Goal: Task Accomplishment & Management: Manage account settings

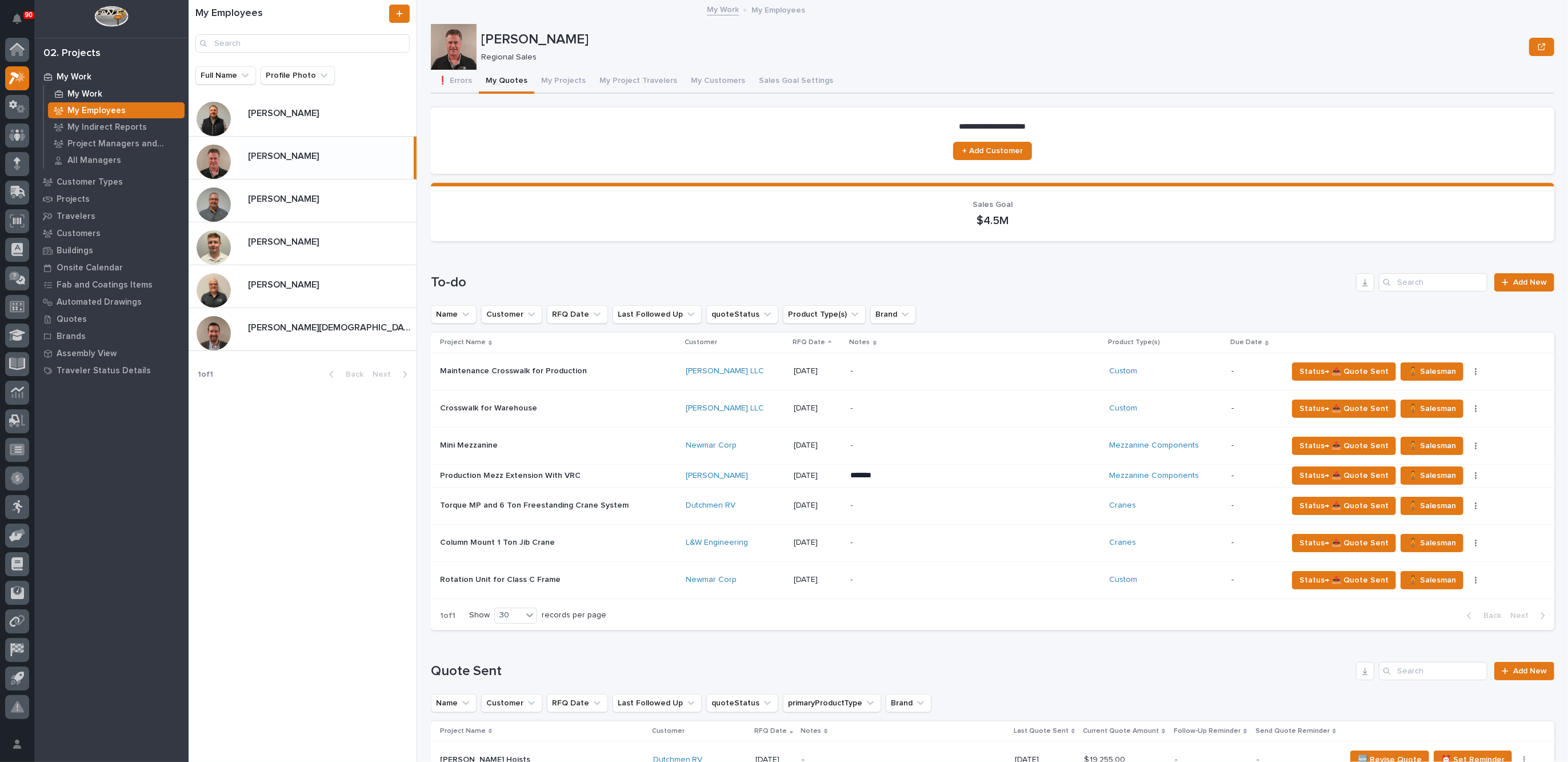
click at [97, 93] on p "My Work" at bounding box center [85, 94] width 35 height 10
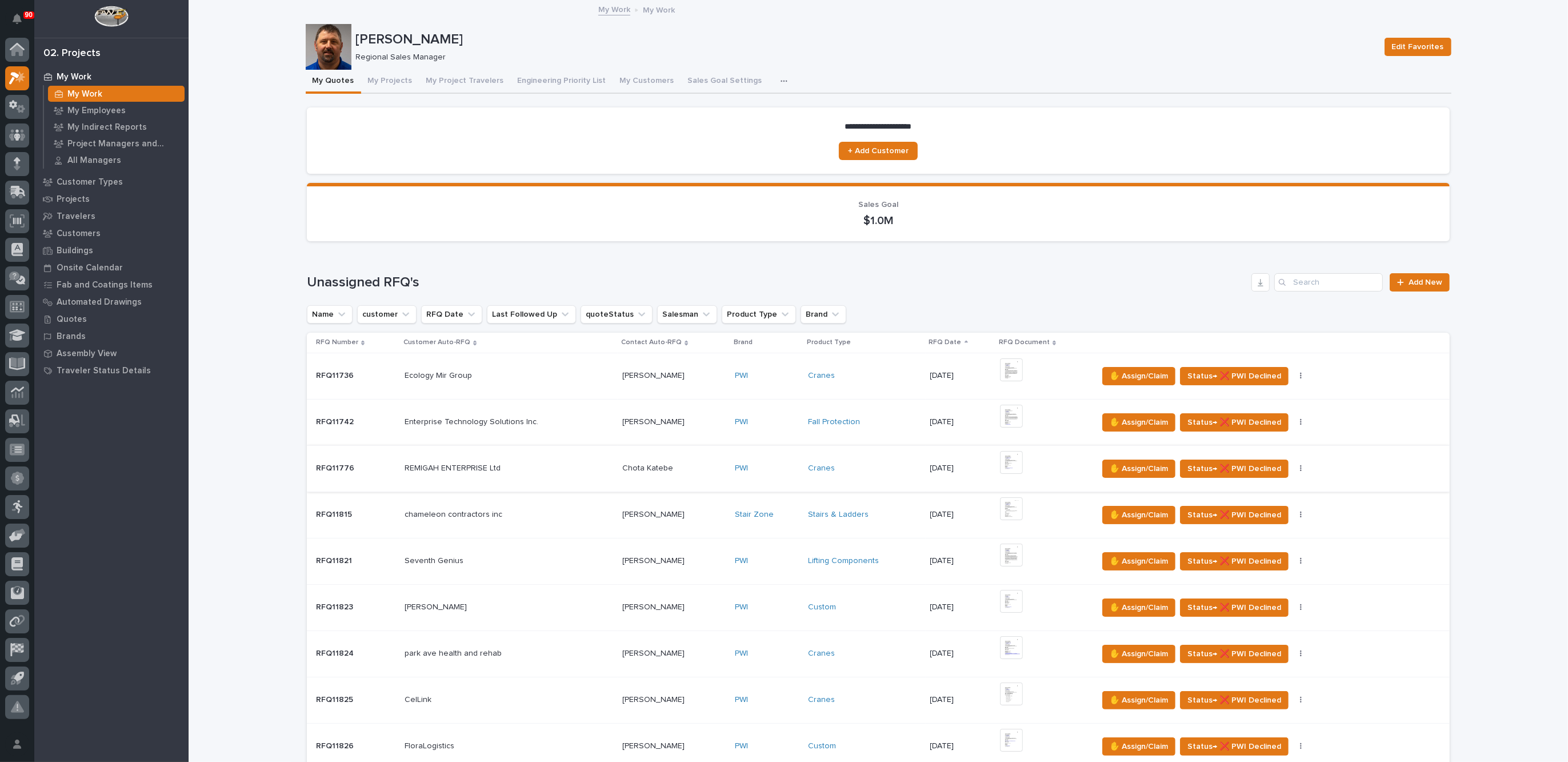
scroll to position [214, 0]
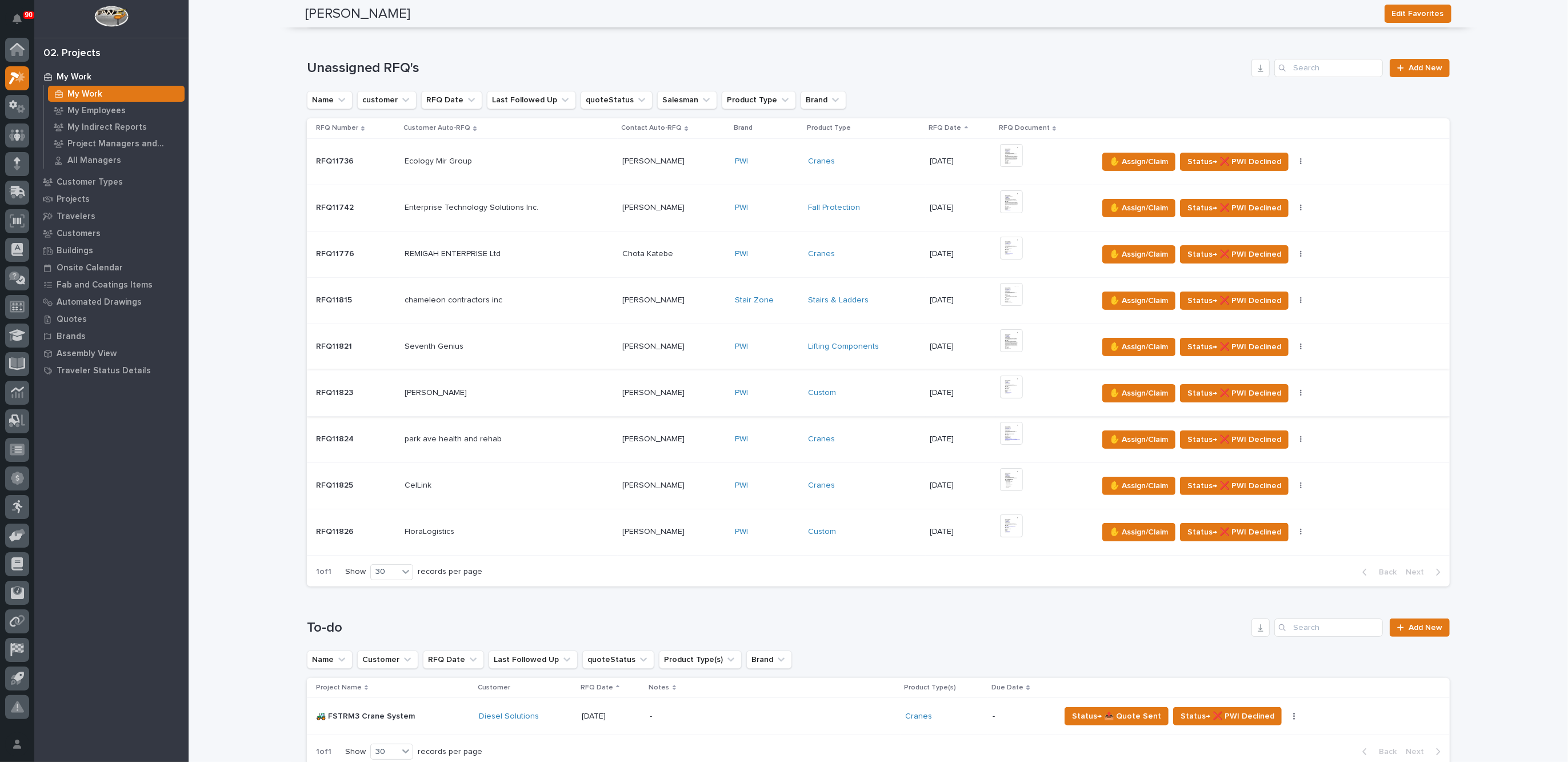
click at [1000, 387] on img at bounding box center [1012, 387] width 23 height 23
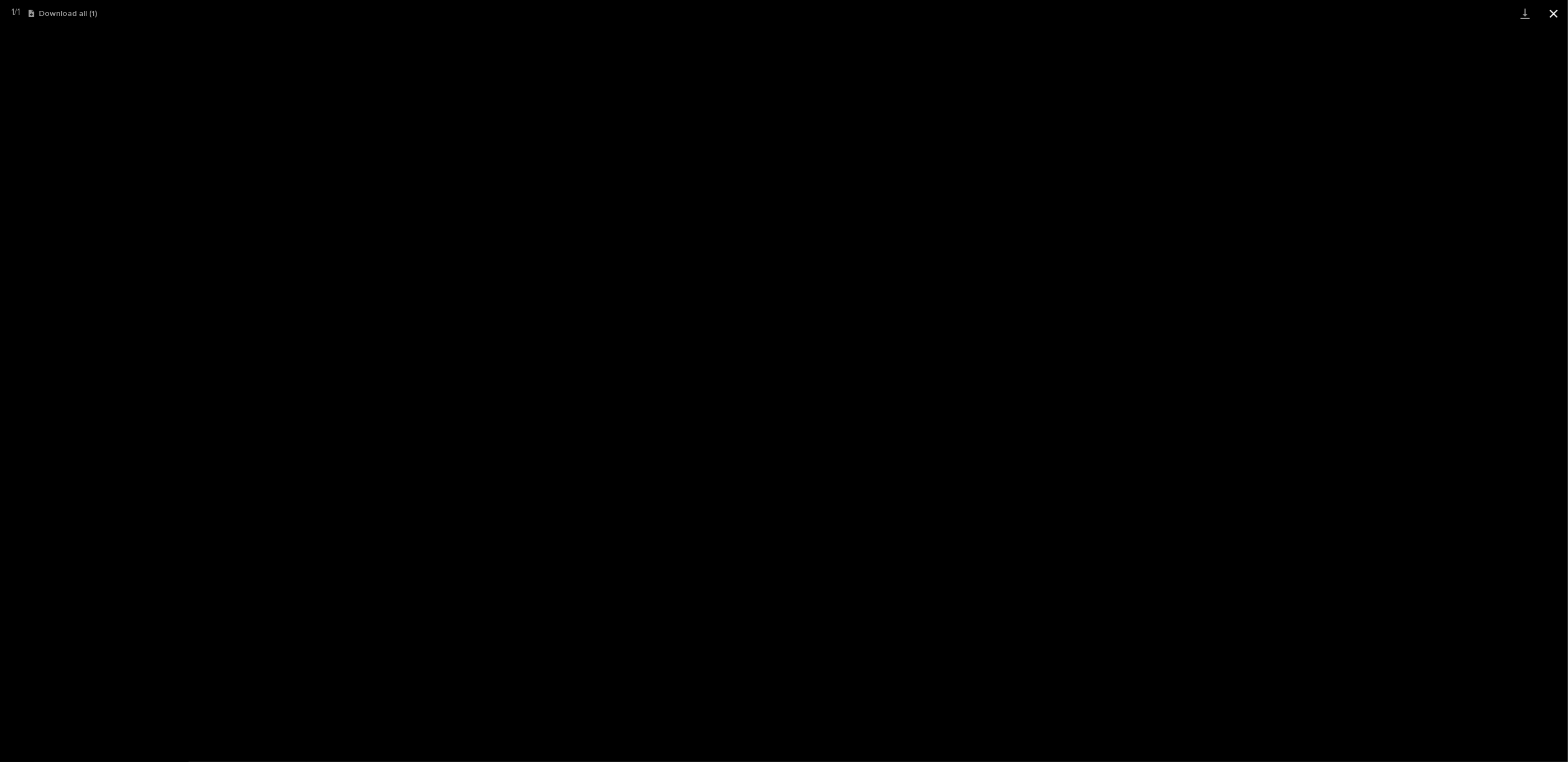
click at [1554, 11] on button "Close gallery" at bounding box center [1554, 13] width 29 height 27
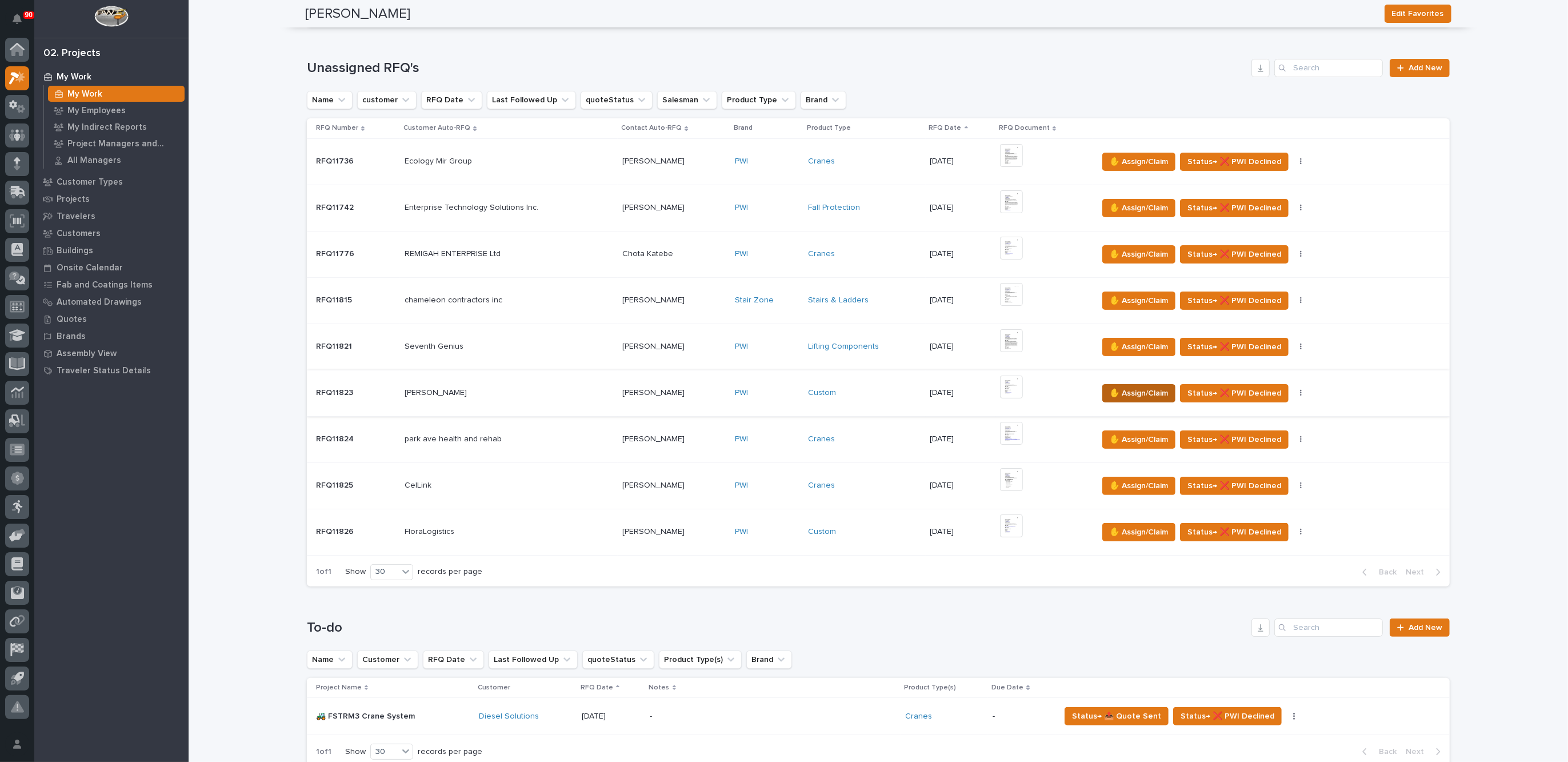
click at [1132, 394] on span "✋ Assign/Claim" at bounding box center [1139, 394] width 58 height 14
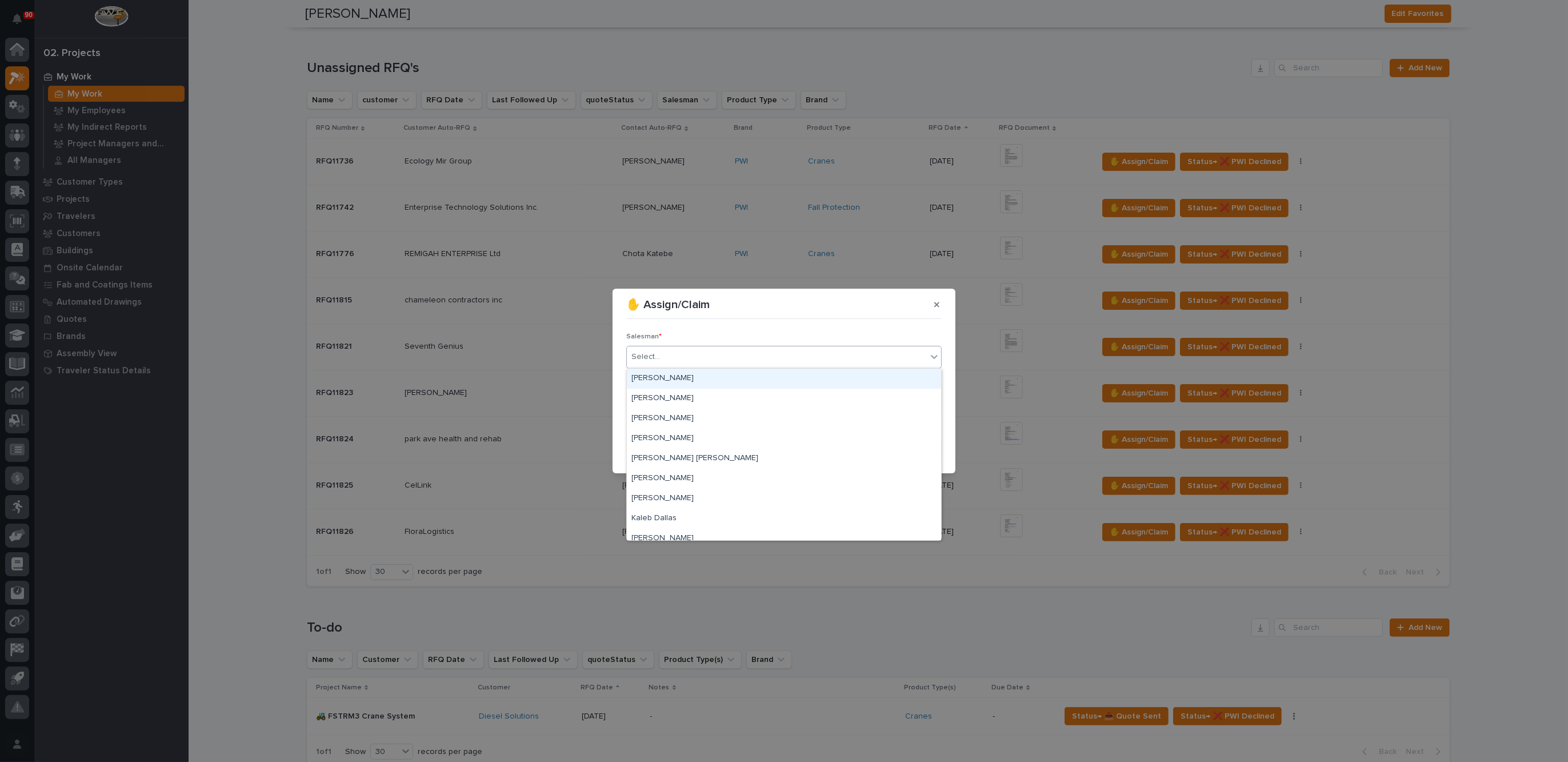
click at [657, 348] on div "Select..." at bounding box center [777, 357] width 300 height 19
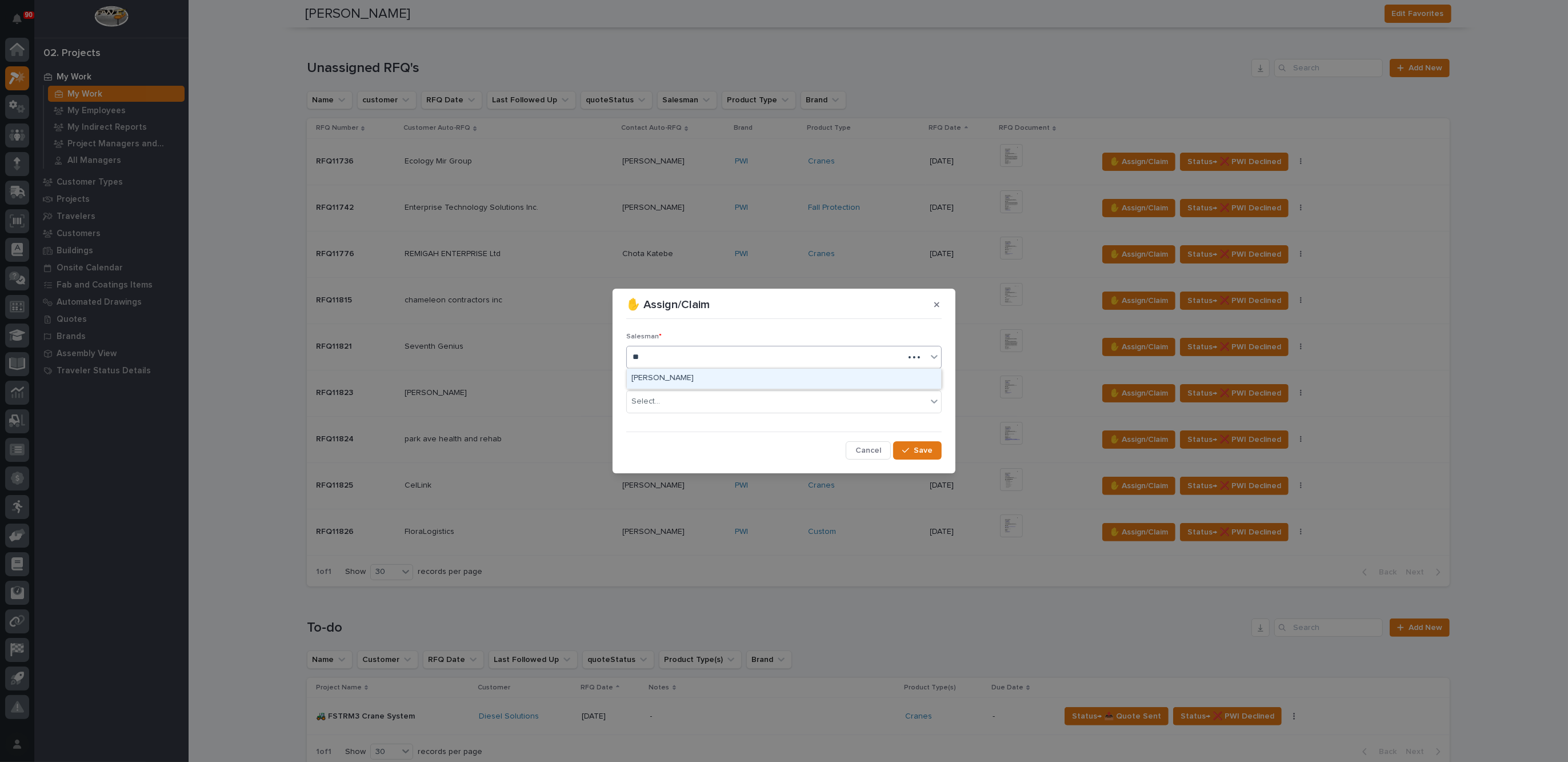
type input "***"
click at [677, 377] on div "[PERSON_NAME]" at bounding box center [784, 379] width 314 height 20
click at [655, 396] on div "Select..." at bounding box center [646, 402] width 29 height 12
click at [664, 444] on span "Regional Sales" at bounding box center [661, 443] width 60 height 12
click at [924, 452] on span "Save" at bounding box center [923, 450] width 19 height 10
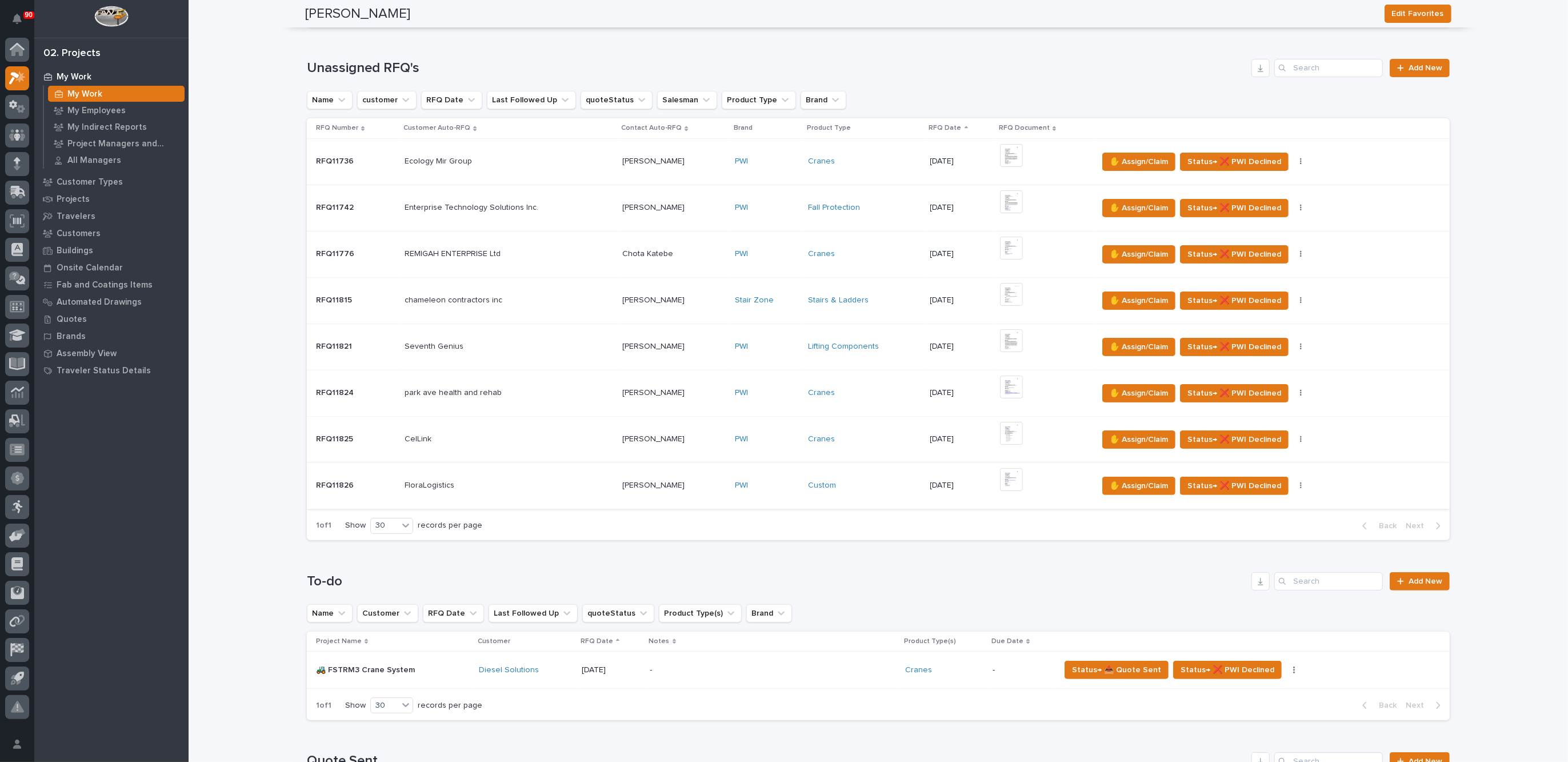
click at [1008, 475] on img at bounding box center [1012, 480] width 23 height 23
click at [1005, 477] on img at bounding box center [1012, 480] width 23 height 23
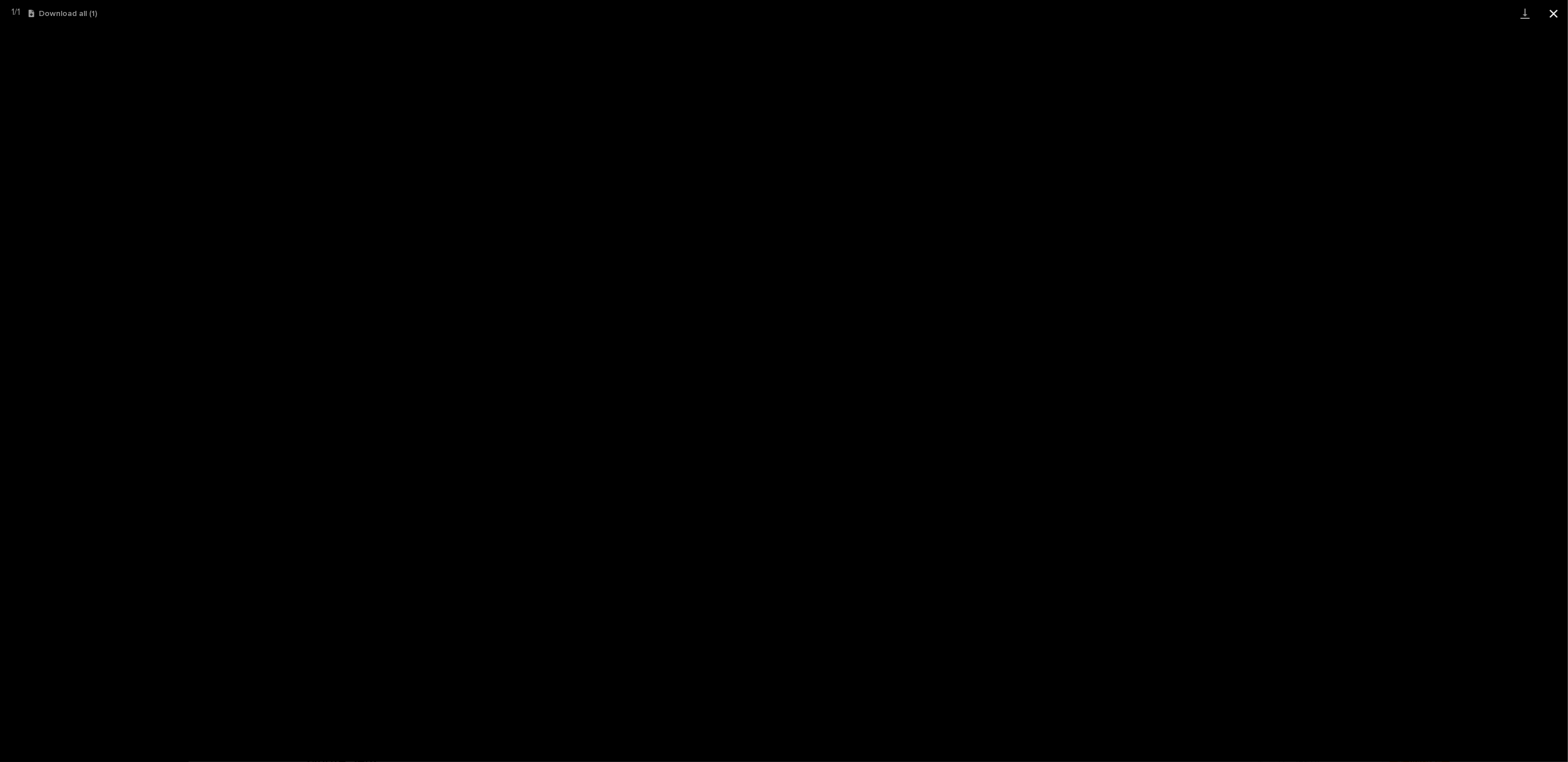
click at [1552, 11] on button "Close gallery" at bounding box center [1554, 13] width 29 height 27
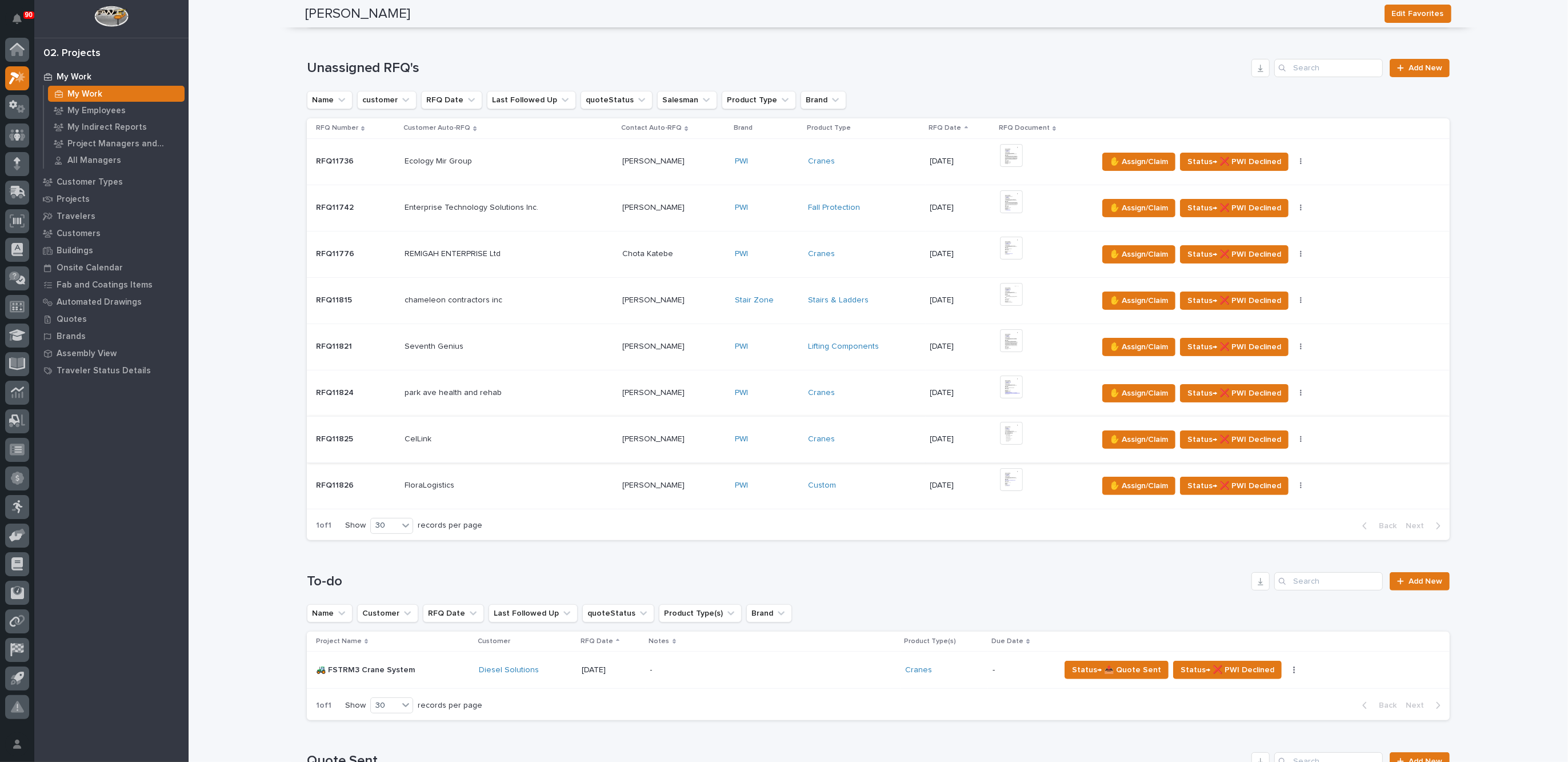
click at [1007, 432] on img at bounding box center [1012, 434] width 23 height 23
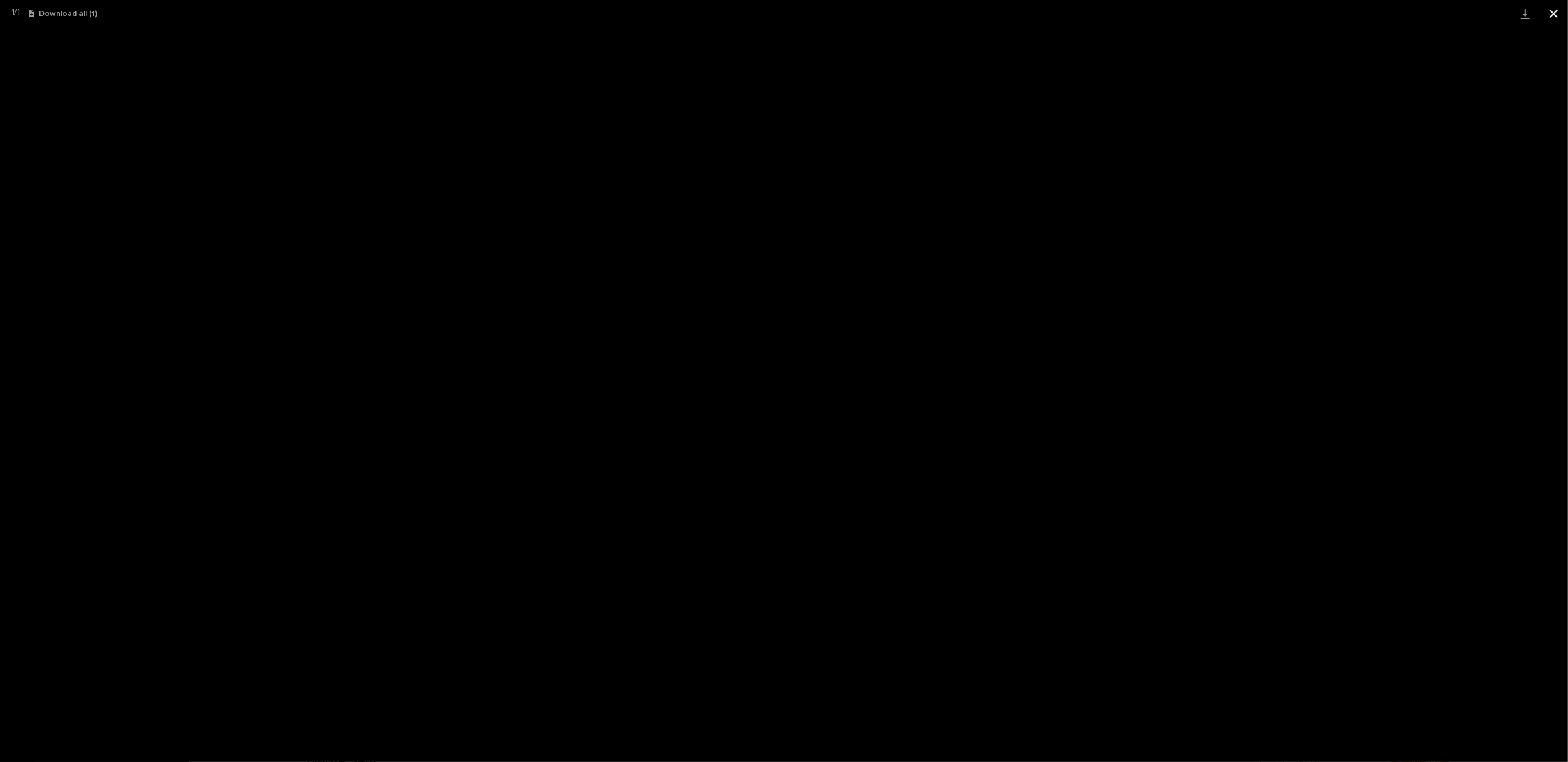
click at [1552, 12] on button "Close gallery" at bounding box center [1554, 13] width 29 height 27
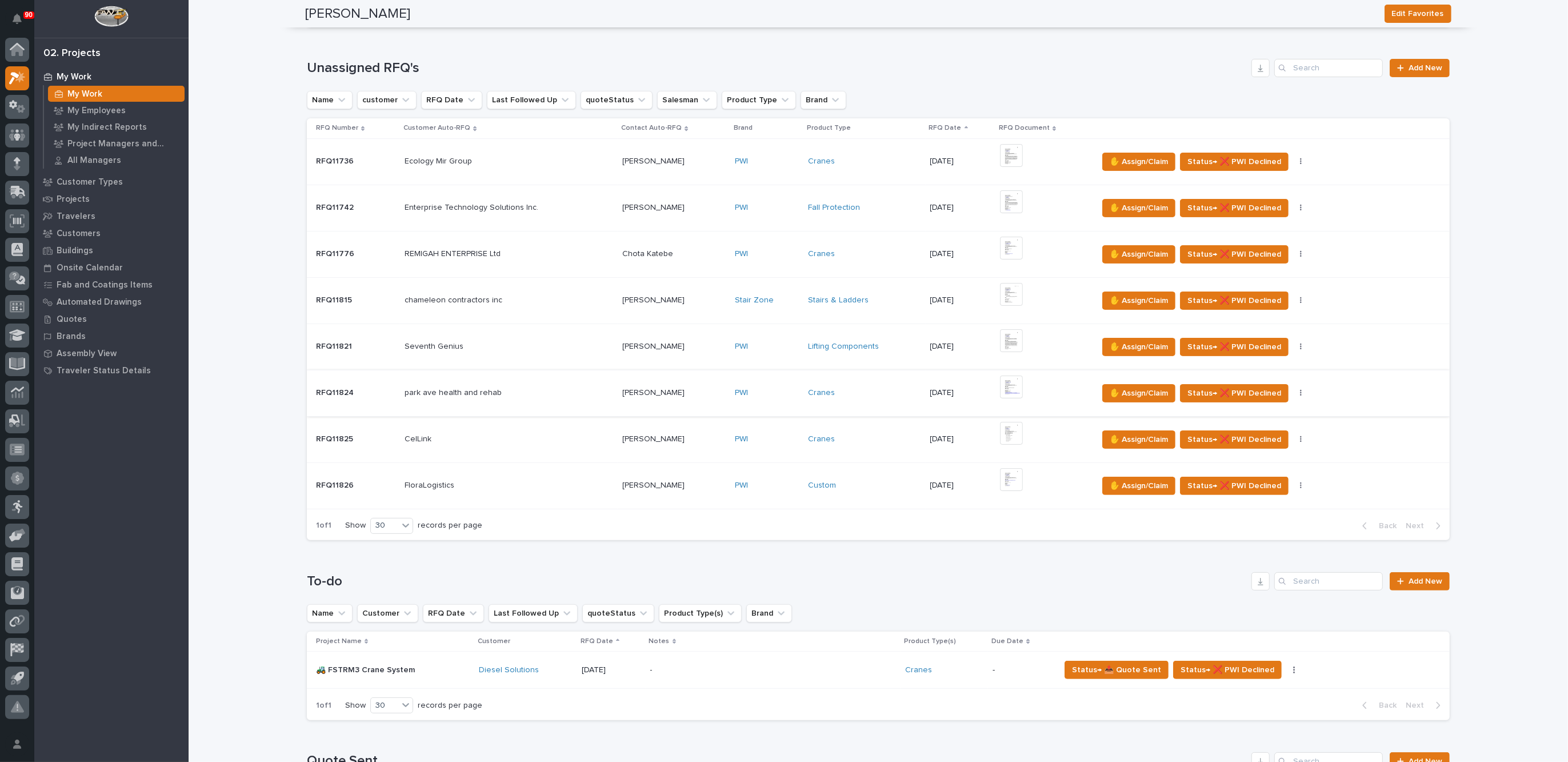
click at [1008, 387] on img at bounding box center [1012, 387] width 23 height 23
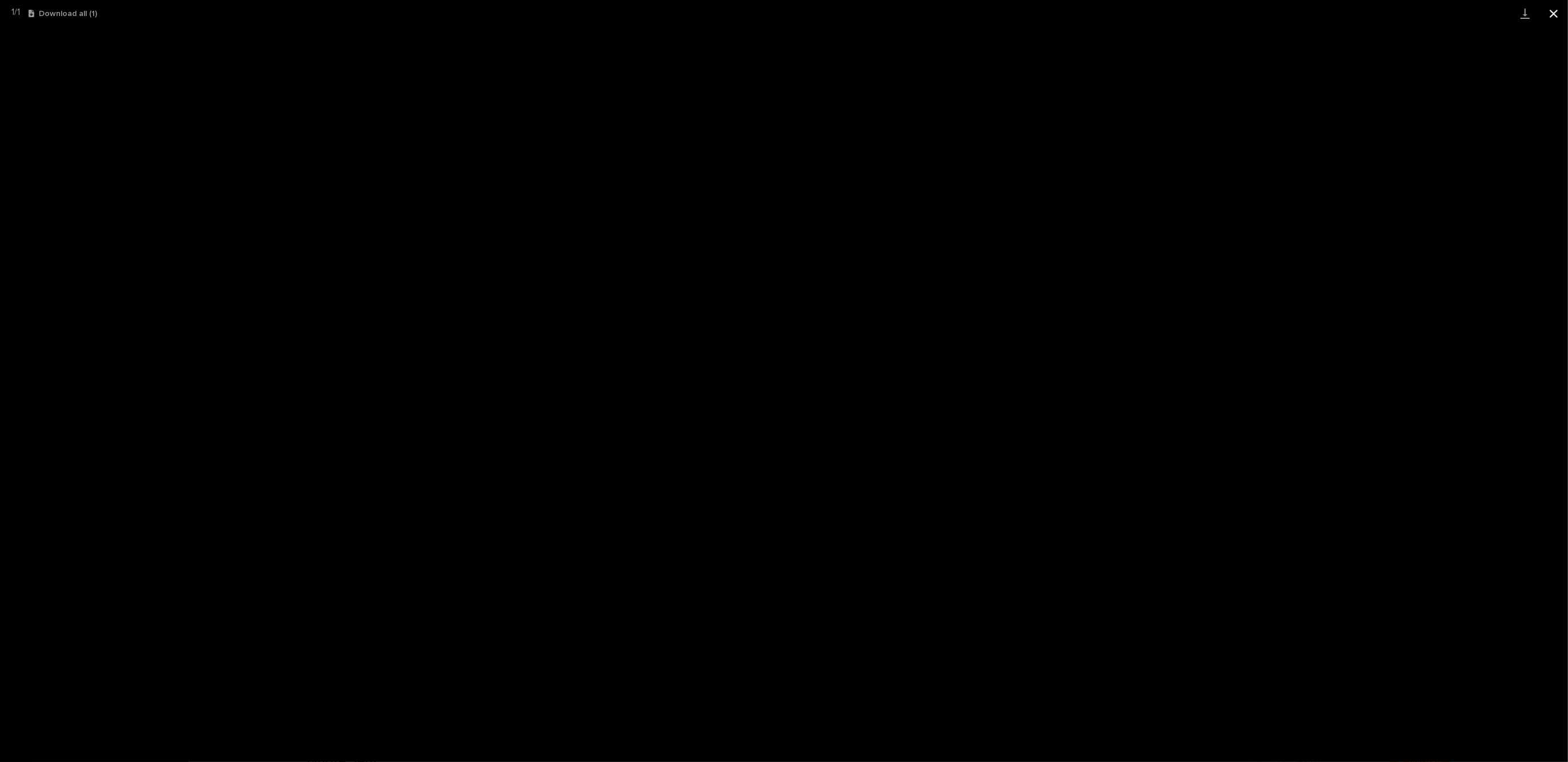
click at [1556, 7] on button "Close gallery" at bounding box center [1554, 13] width 29 height 27
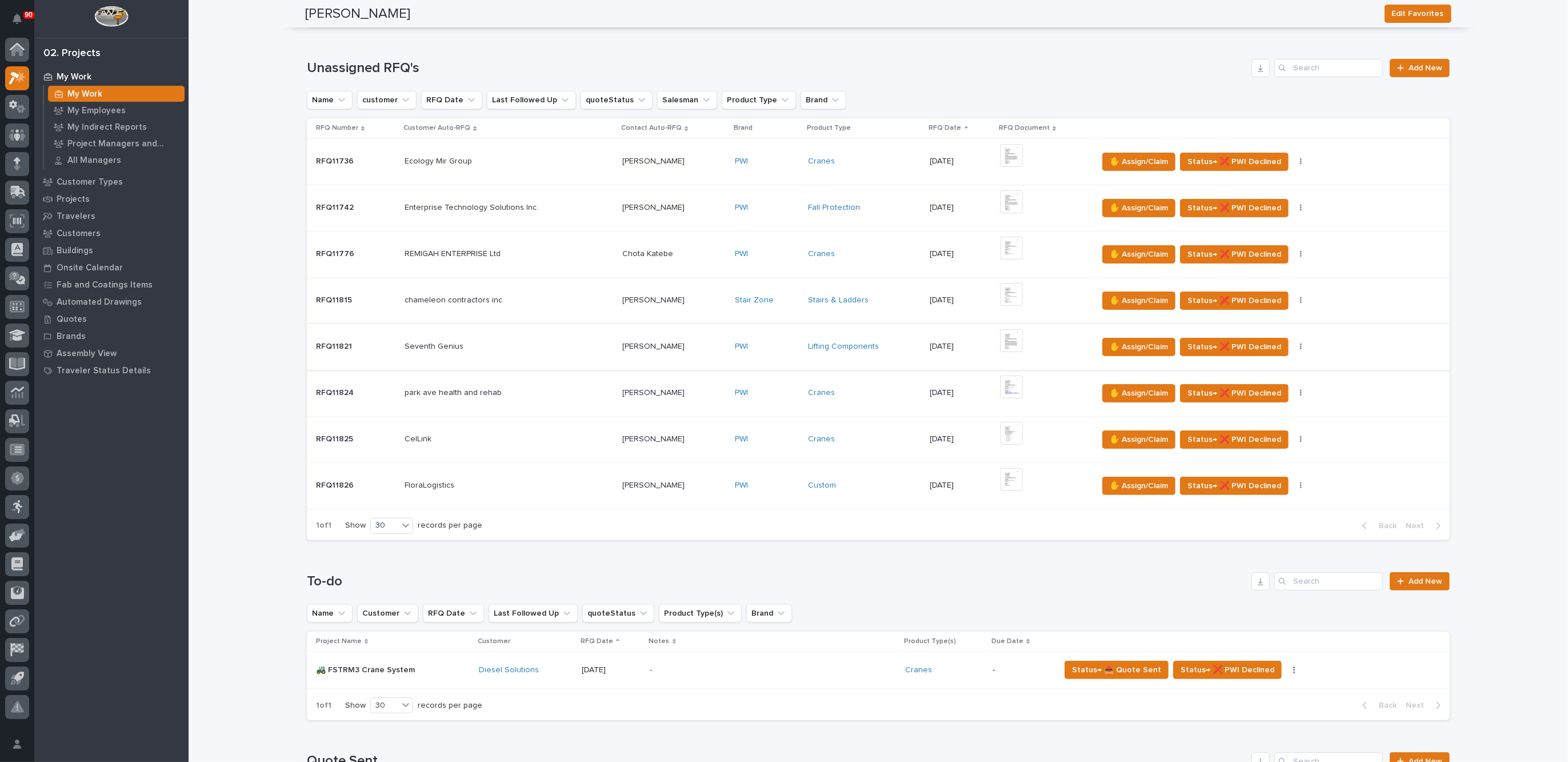
click at [1005, 338] on img at bounding box center [1012, 341] width 23 height 23
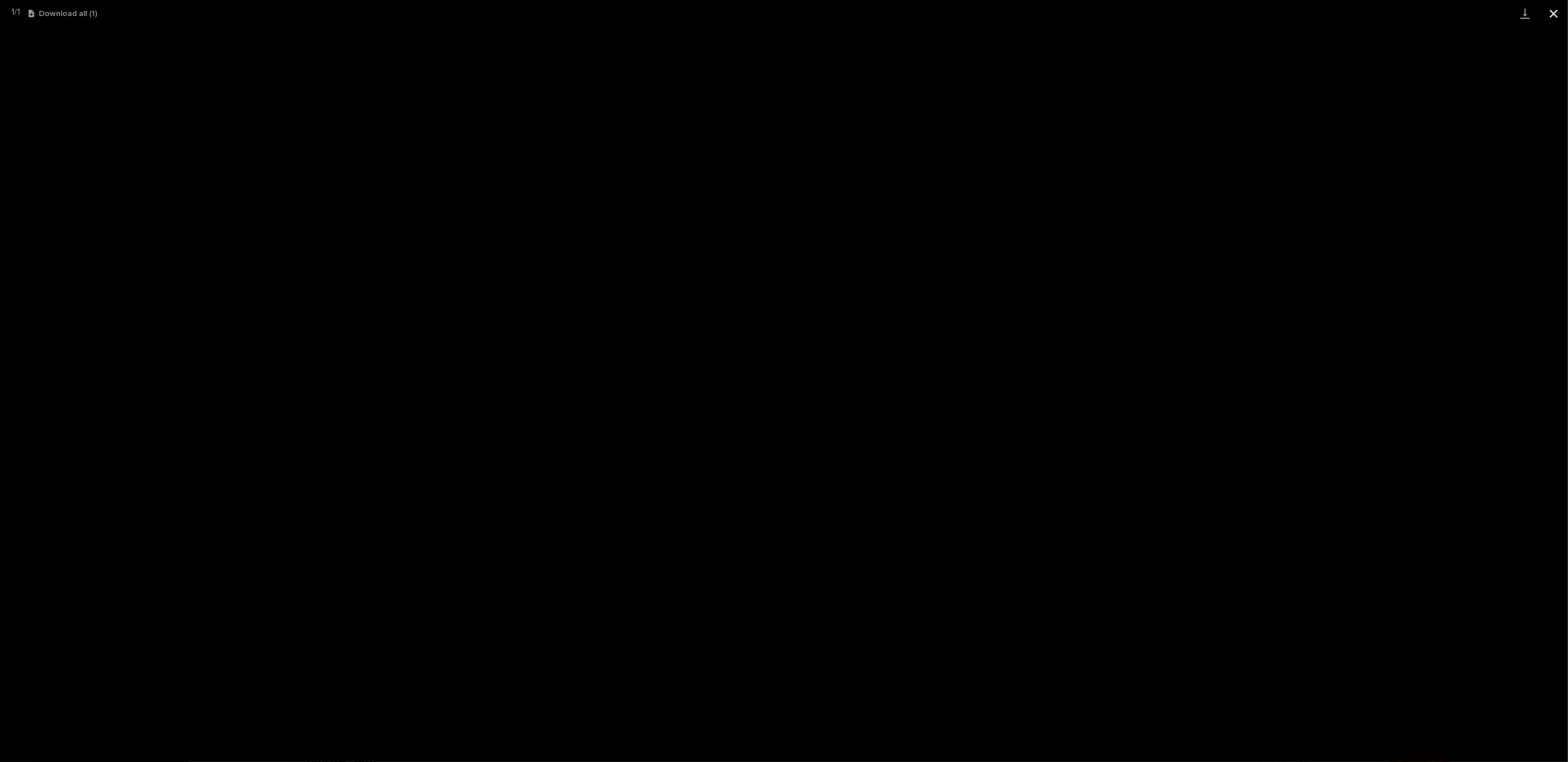
click at [1552, 14] on button "Close gallery" at bounding box center [1554, 13] width 29 height 27
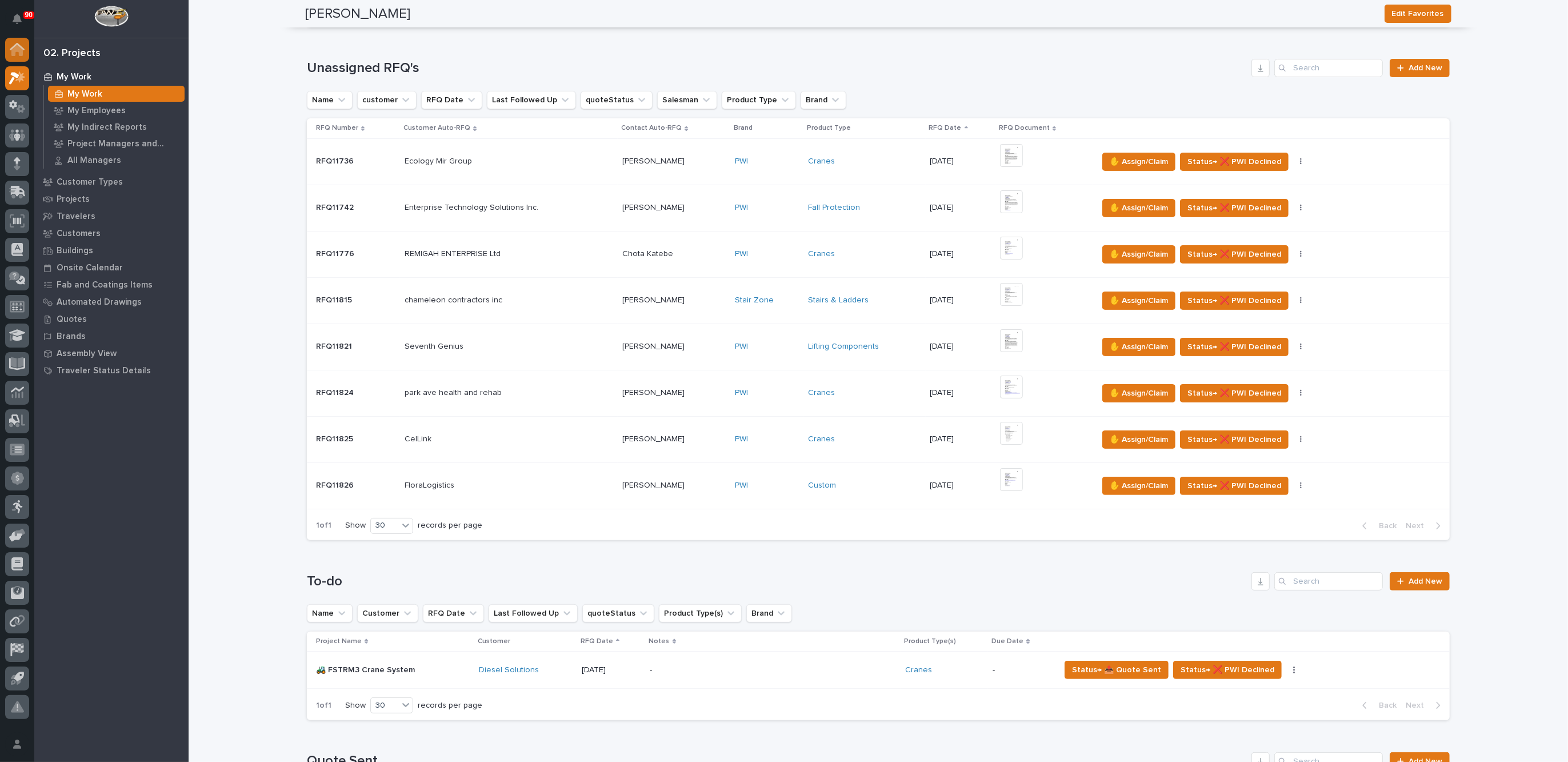
click at [18, 42] on div at bounding box center [17, 49] width 24 height 24
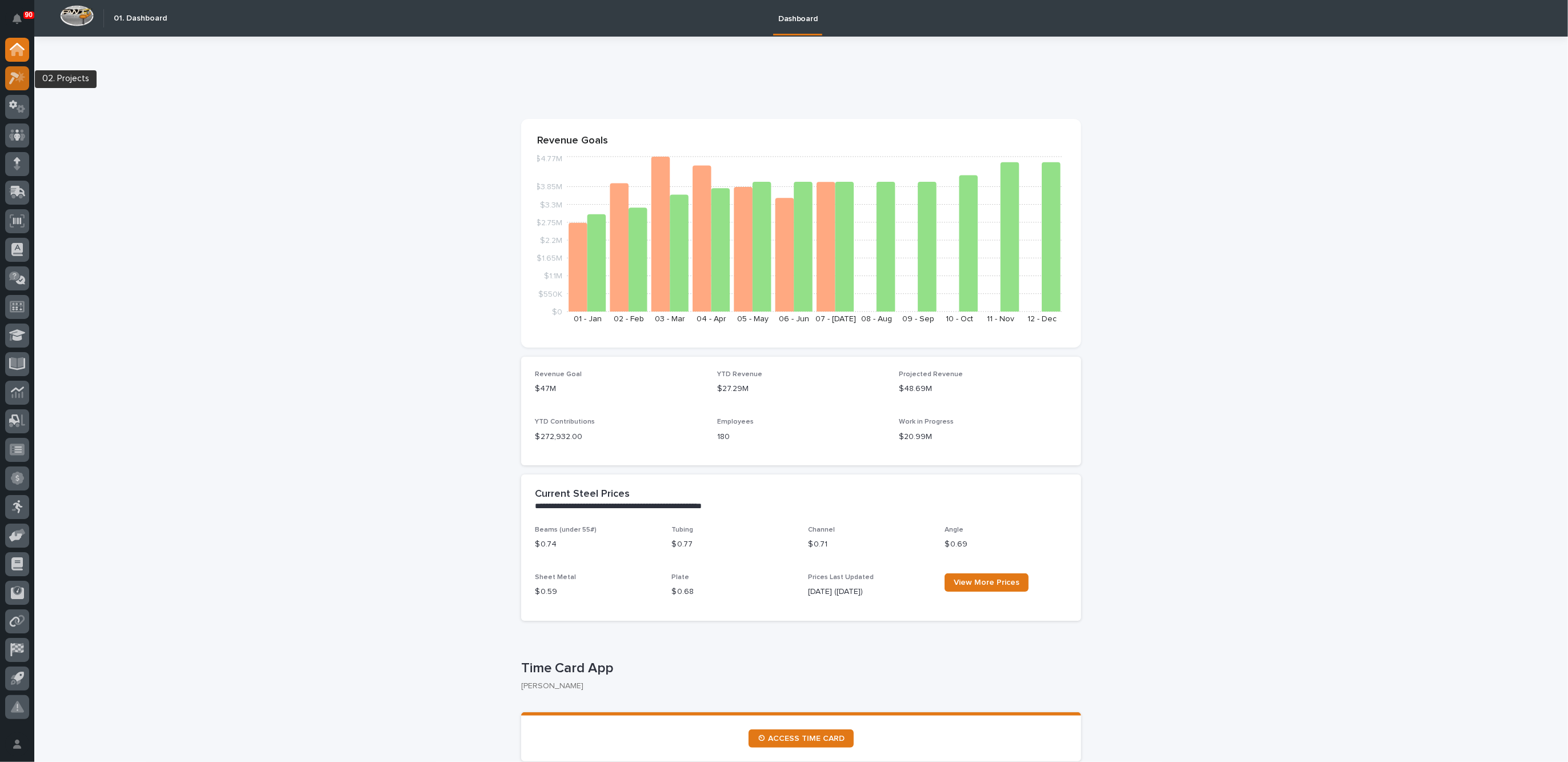
click at [18, 76] on icon at bounding box center [14, 78] width 10 height 12
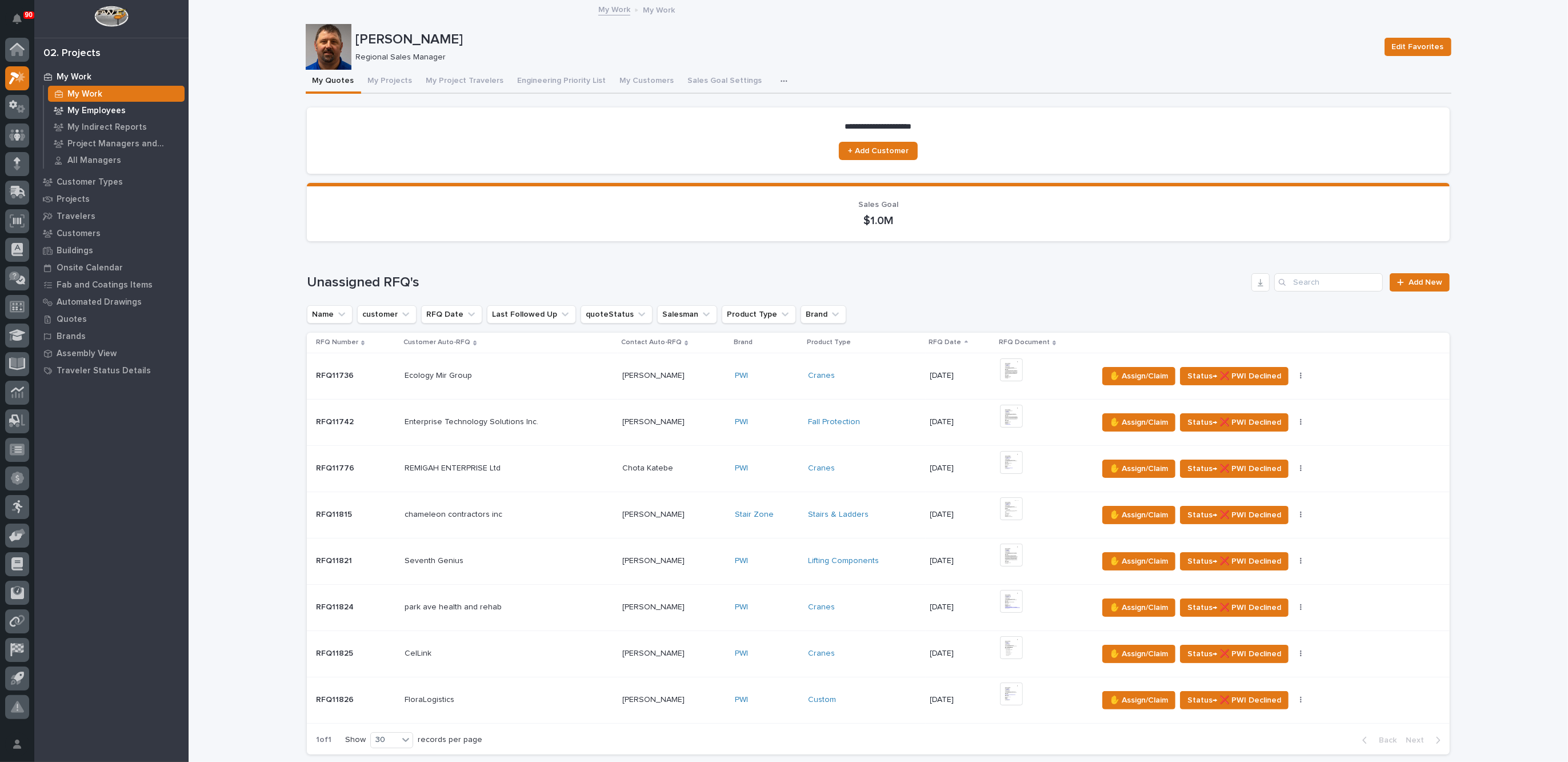
click at [101, 108] on p "My Employees" at bounding box center [96, 111] width 58 height 10
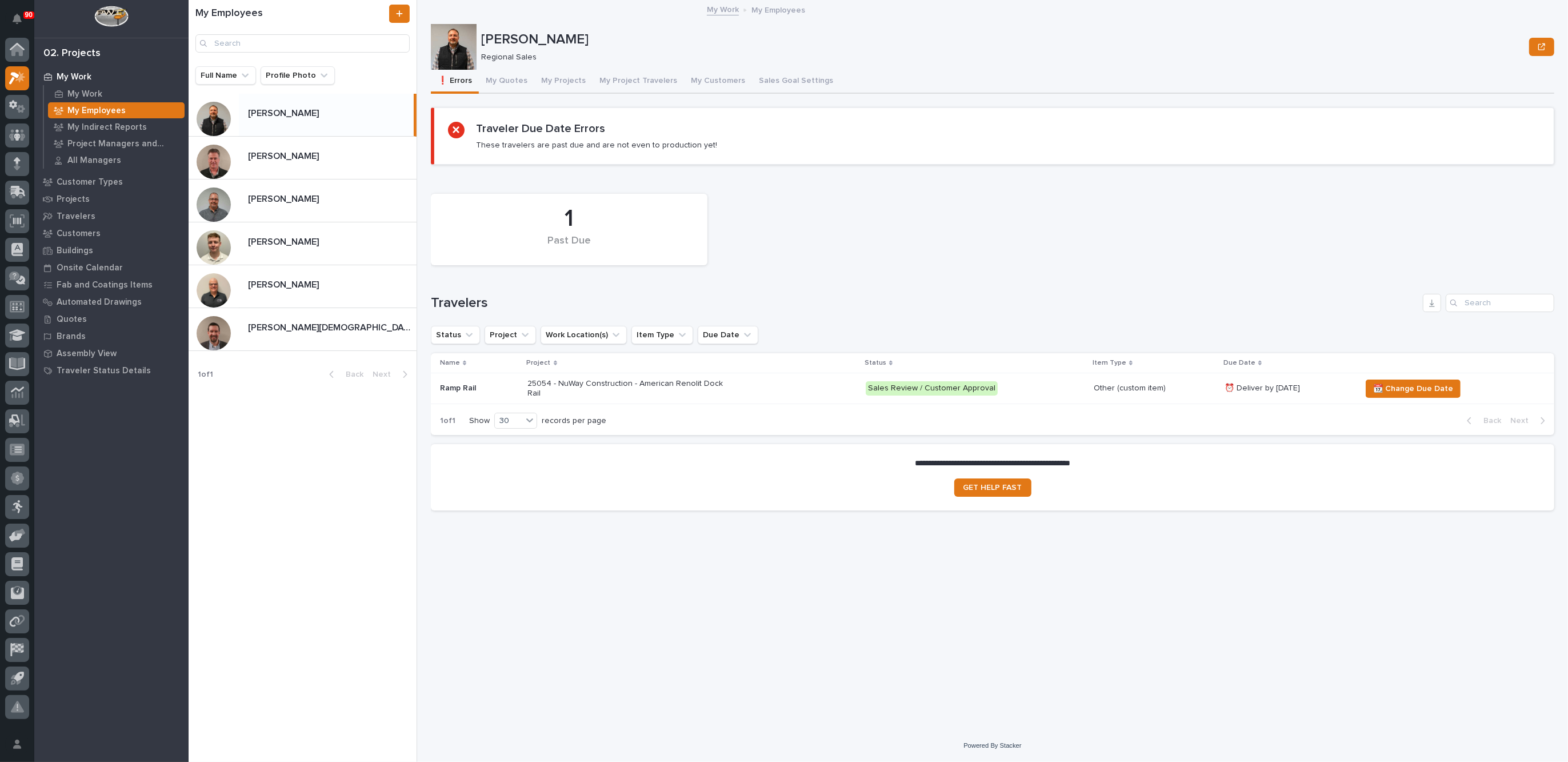
click at [839, 383] on div "25054 - NuWay Construction - American Renolit Dock Rail" at bounding box center [693, 389] width 329 height 29
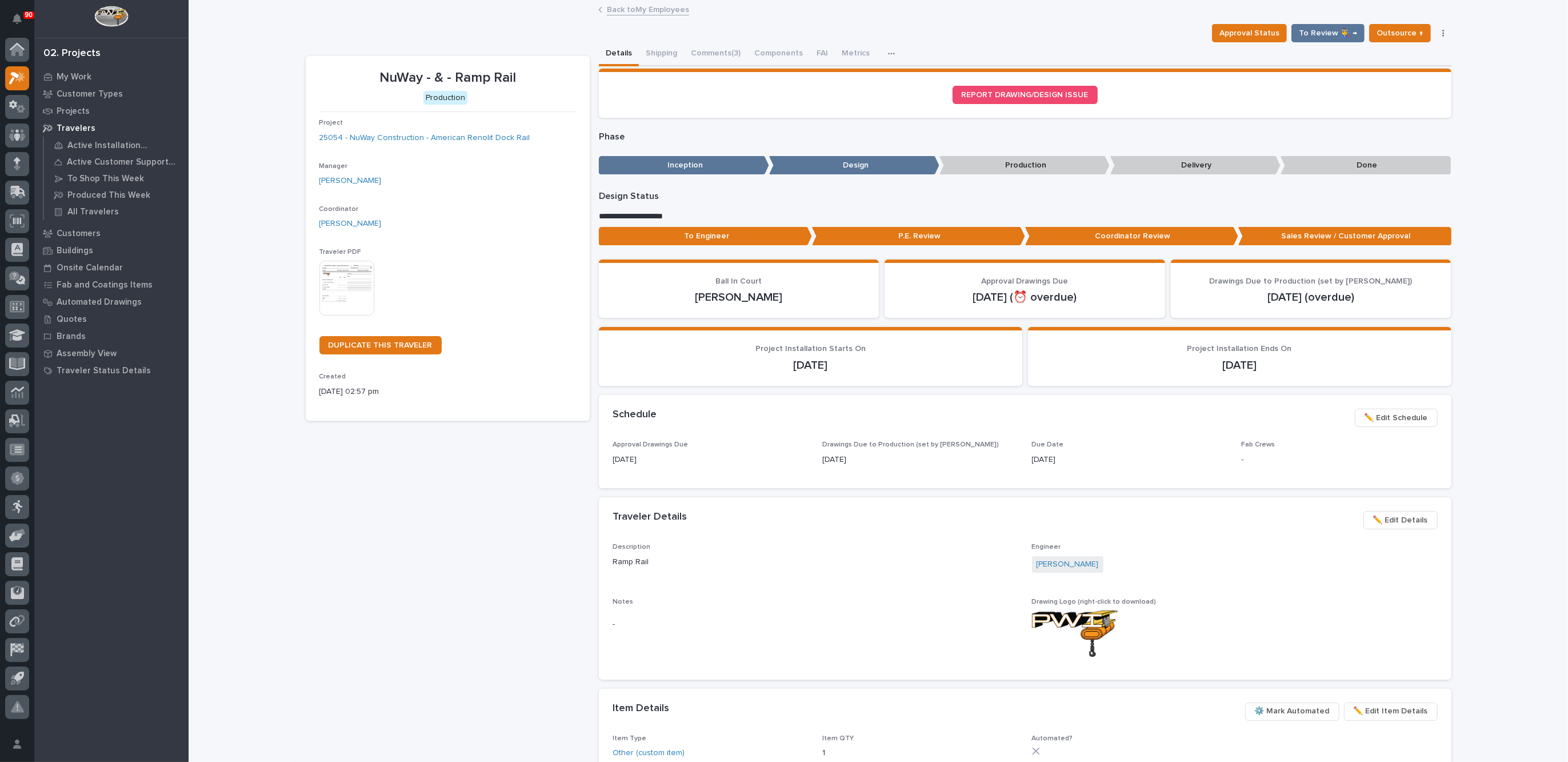
click at [634, 8] on link "Back to My Employees" at bounding box center [648, 8] width 82 height 13
